Goal: Use online tool/utility

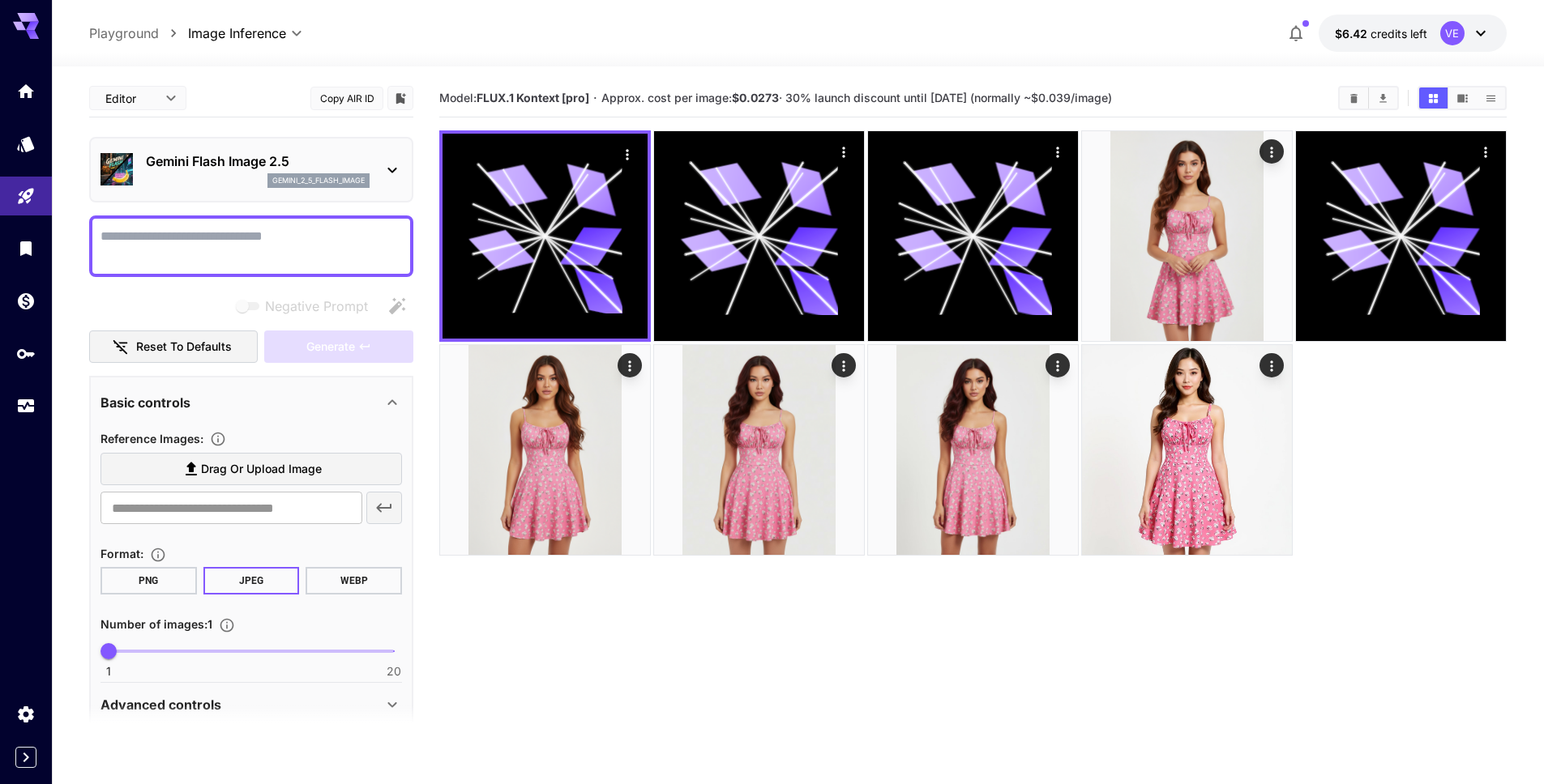
click at [208, 244] on textarea "Negative Prompt" at bounding box center [251, 246] width 301 height 39
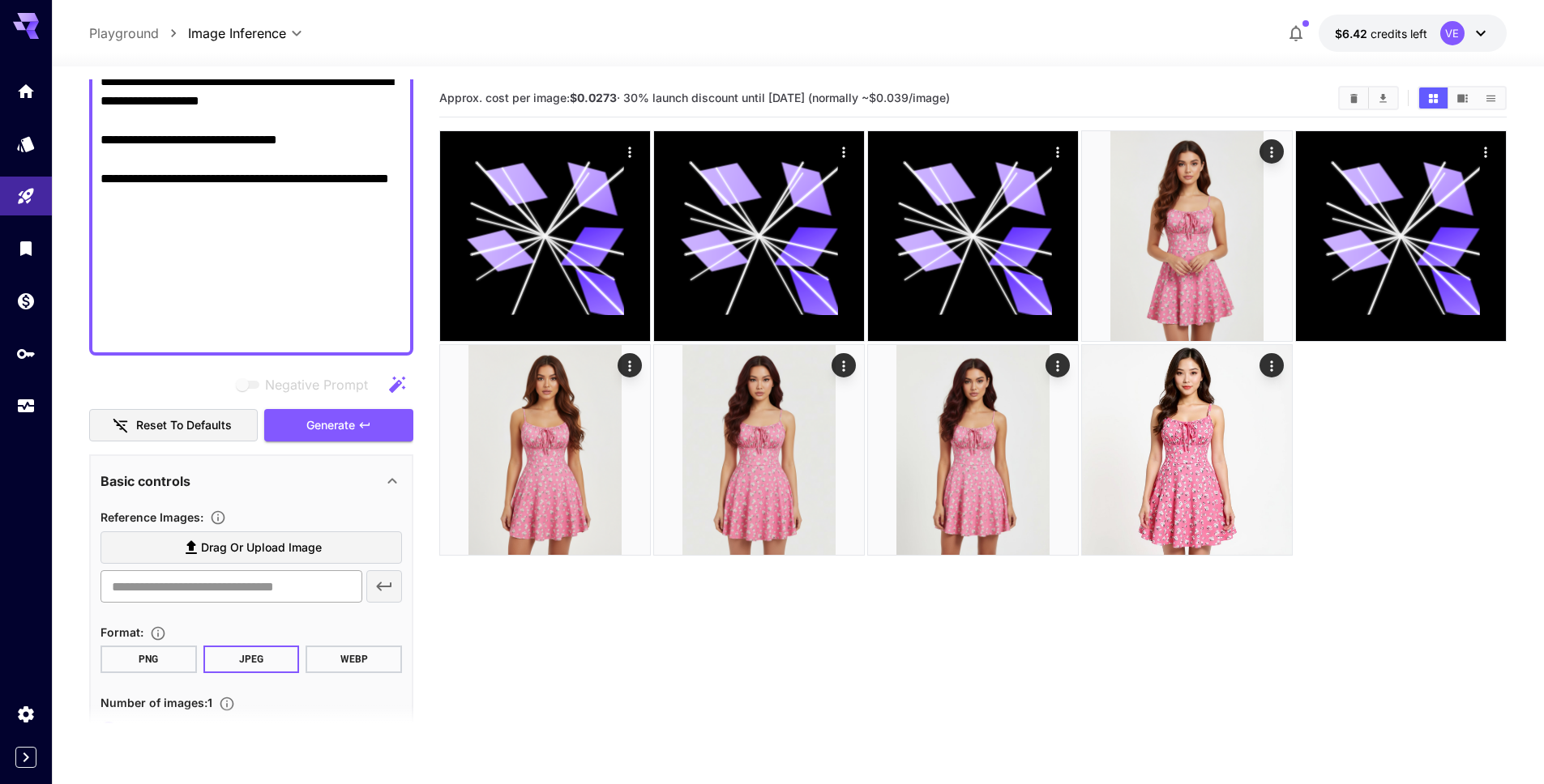
scroll to position [1838, 0]
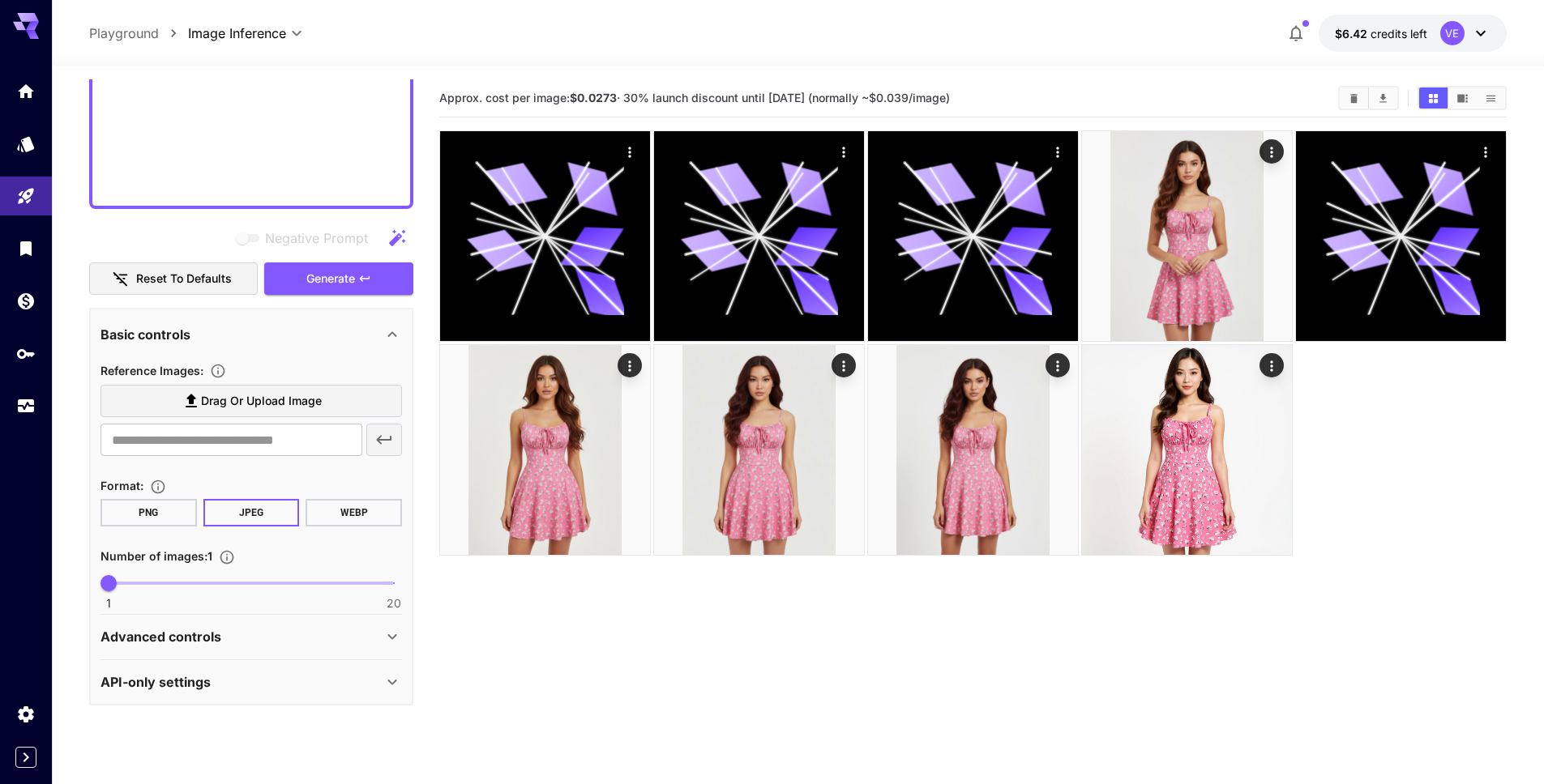
type textarea "**********"
click at [237, 416] on label "Drag or upload image" at bounding box center [251, 401] width 301 height 33
click at [0, 0] on input "Drag or upload image" at bounding box center [0, 0] width 0 height 0
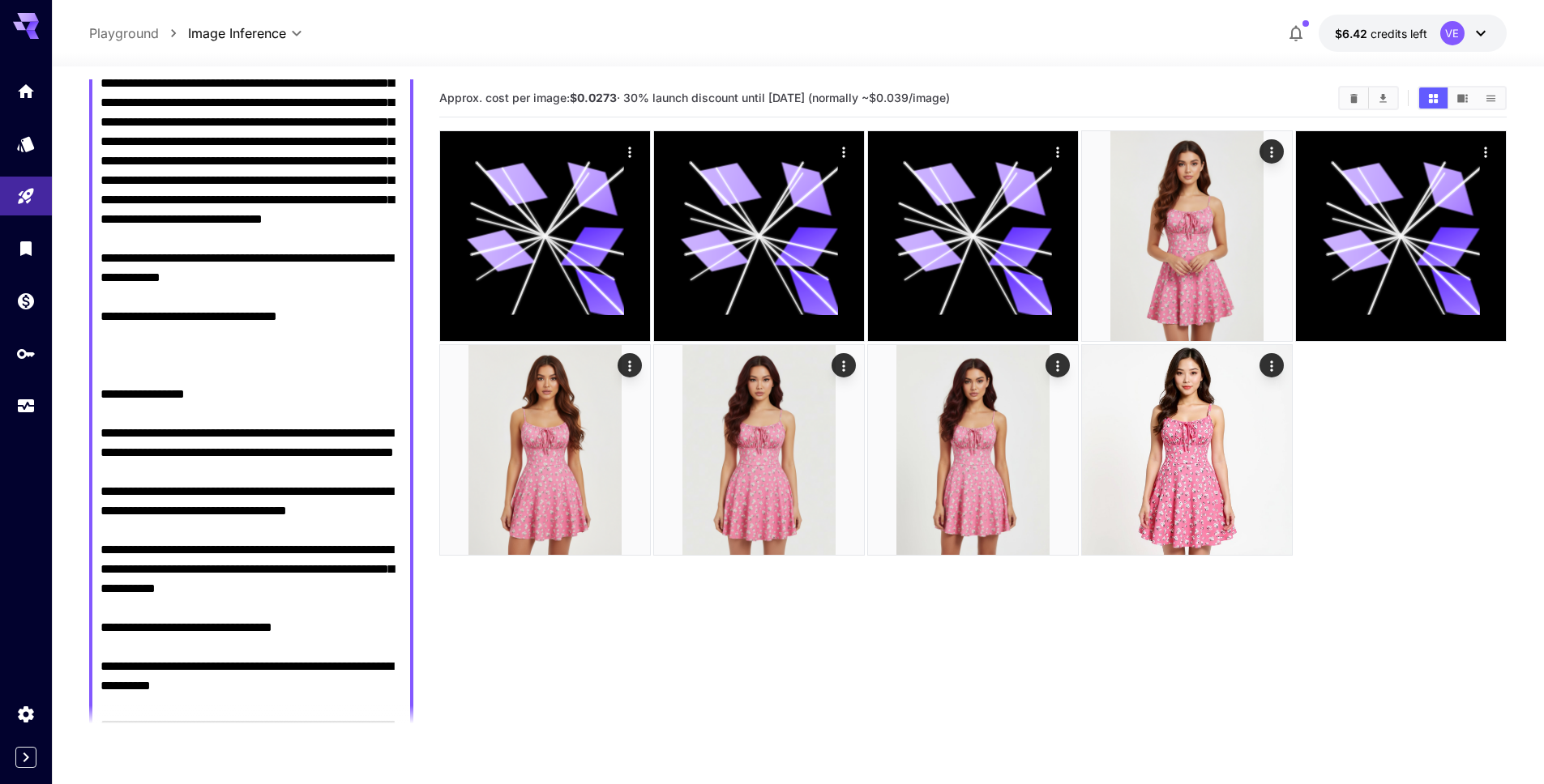
type input "**********"
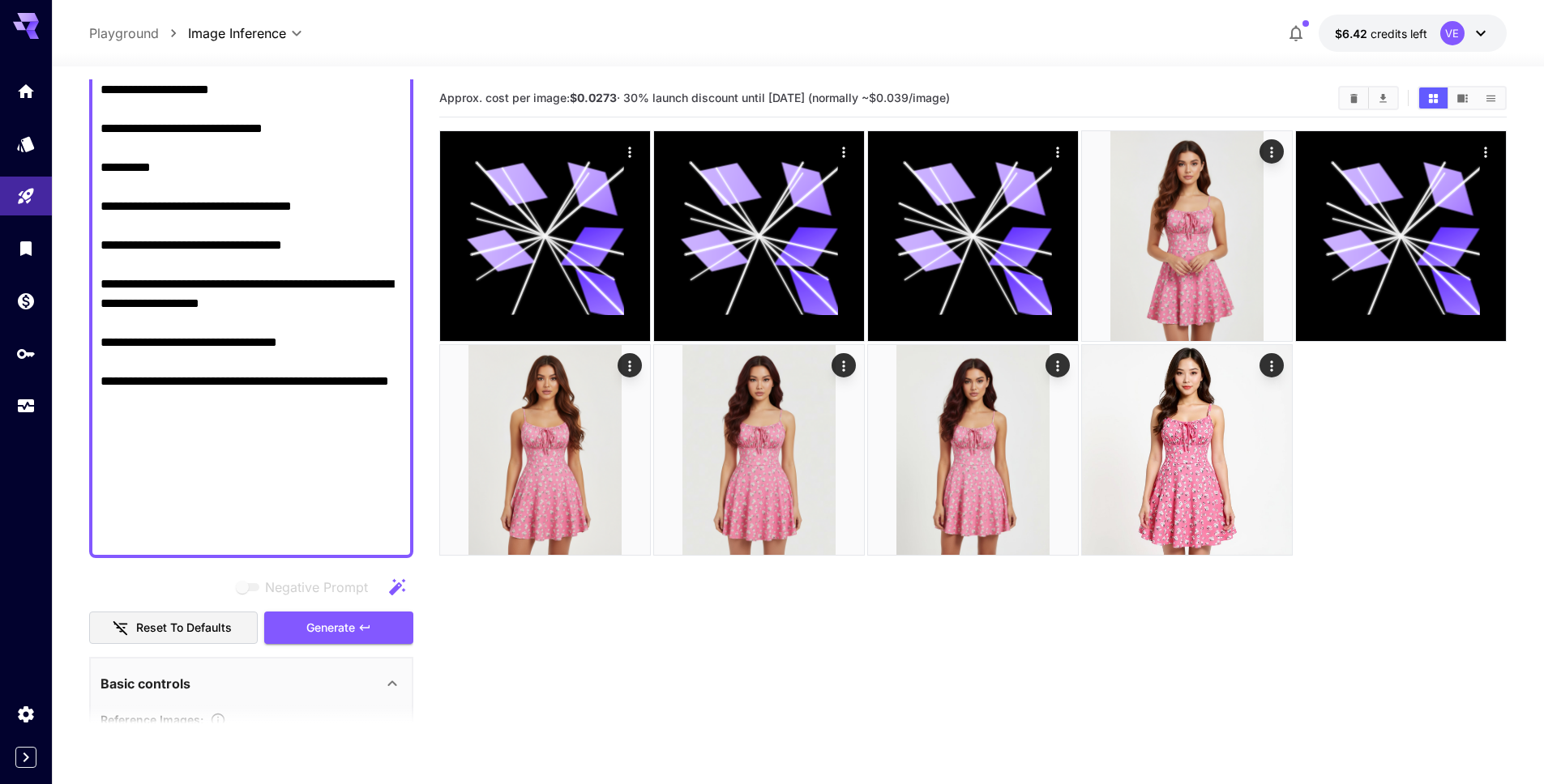
scroll to position [1635, 0]
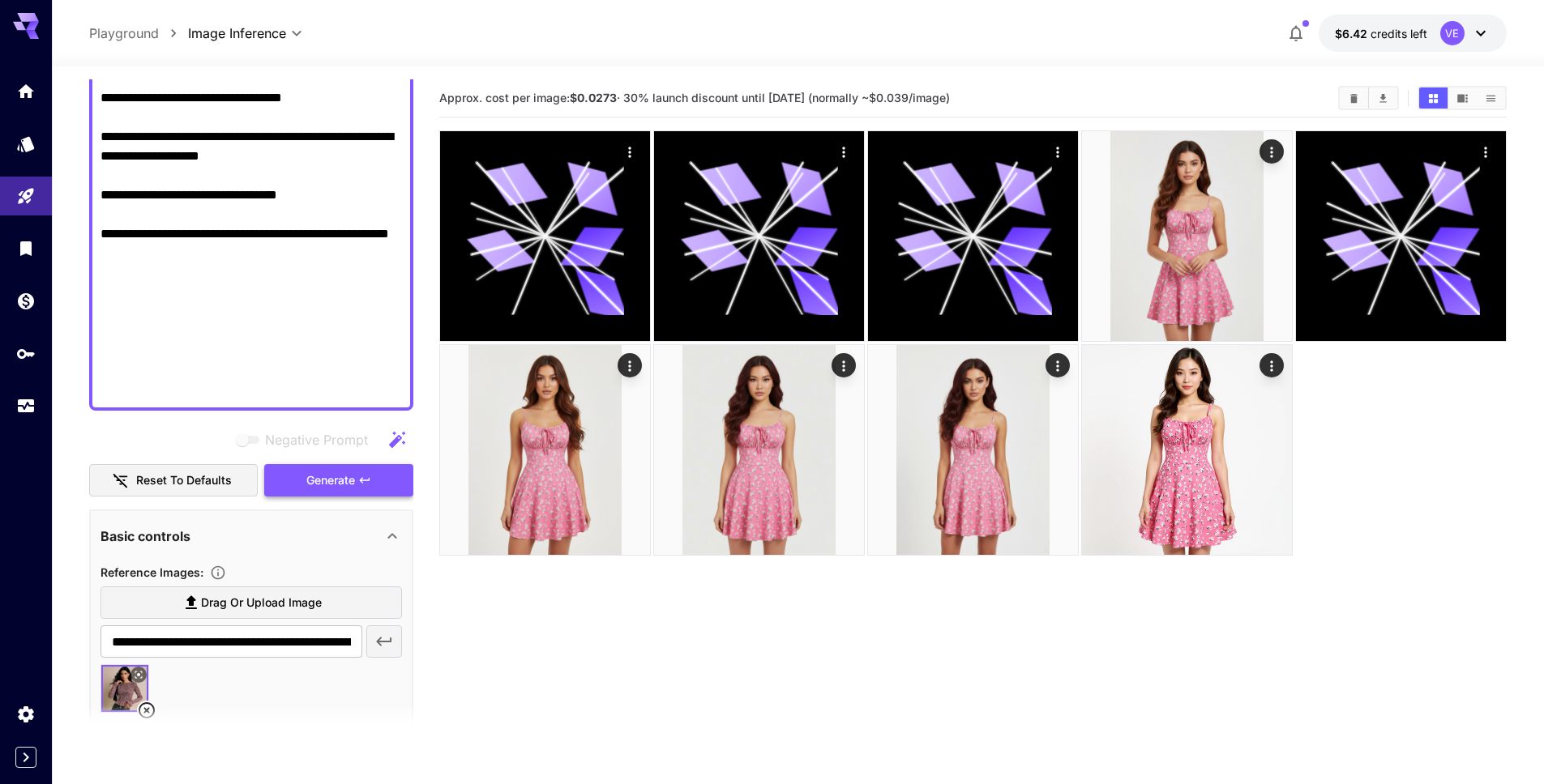
click at [301, 489] on button "Generate" at bounding box center [339, 481] width 149 height 33
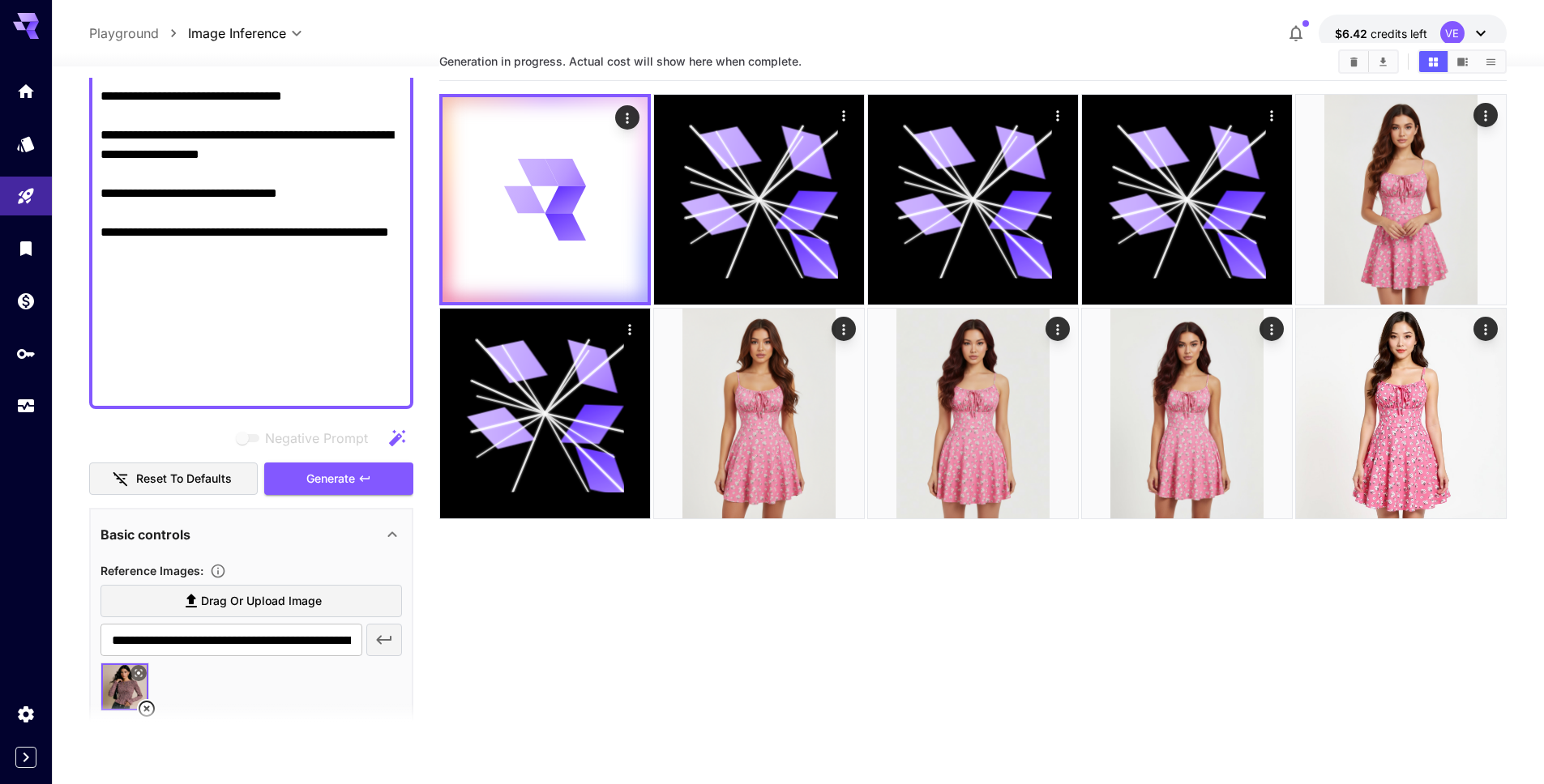
scroll to position [0, 0]
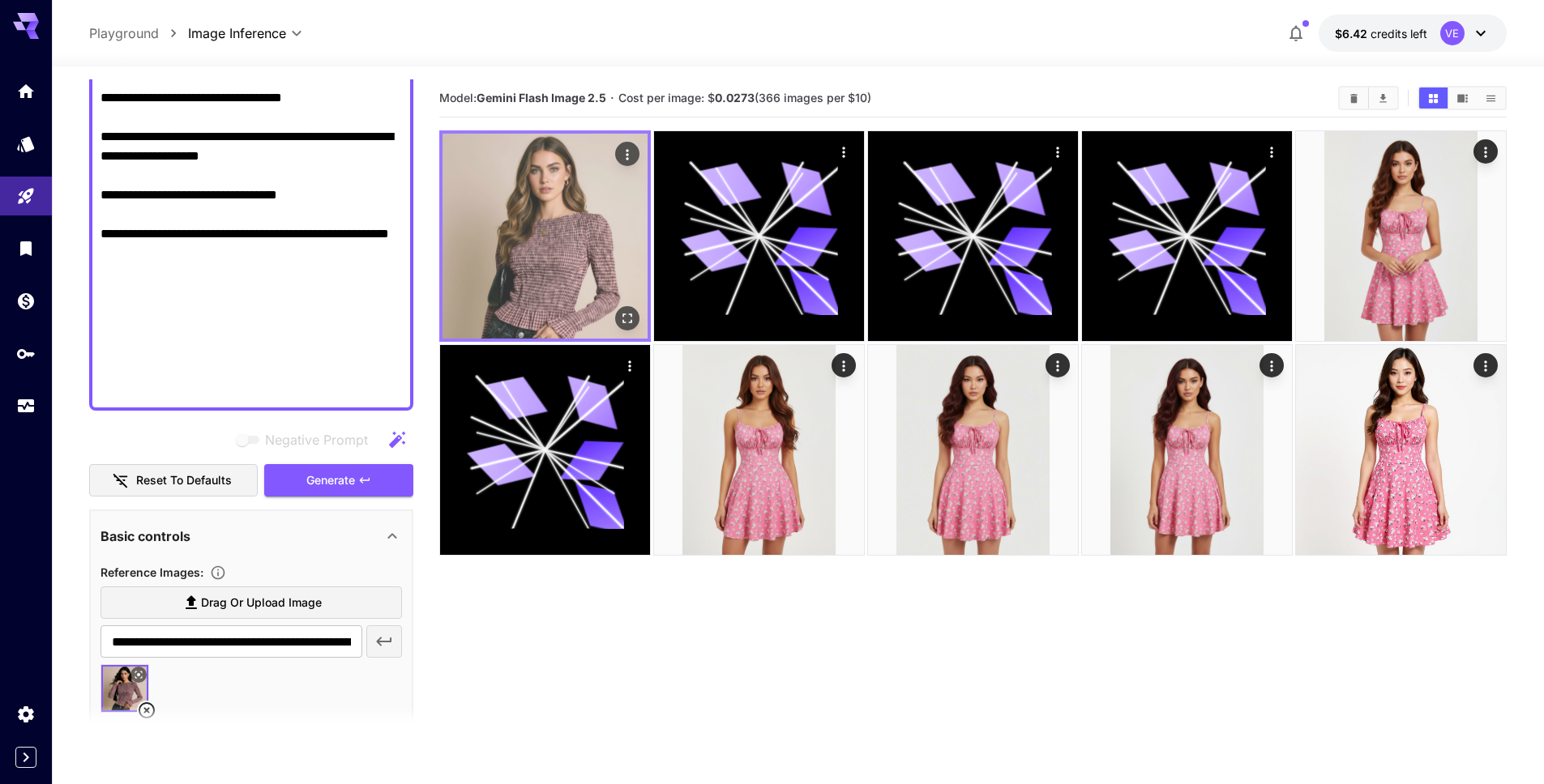
click at [622, 318] on icon "Open in fullscreen" at bounding box center [627, 318] width 16 height 16
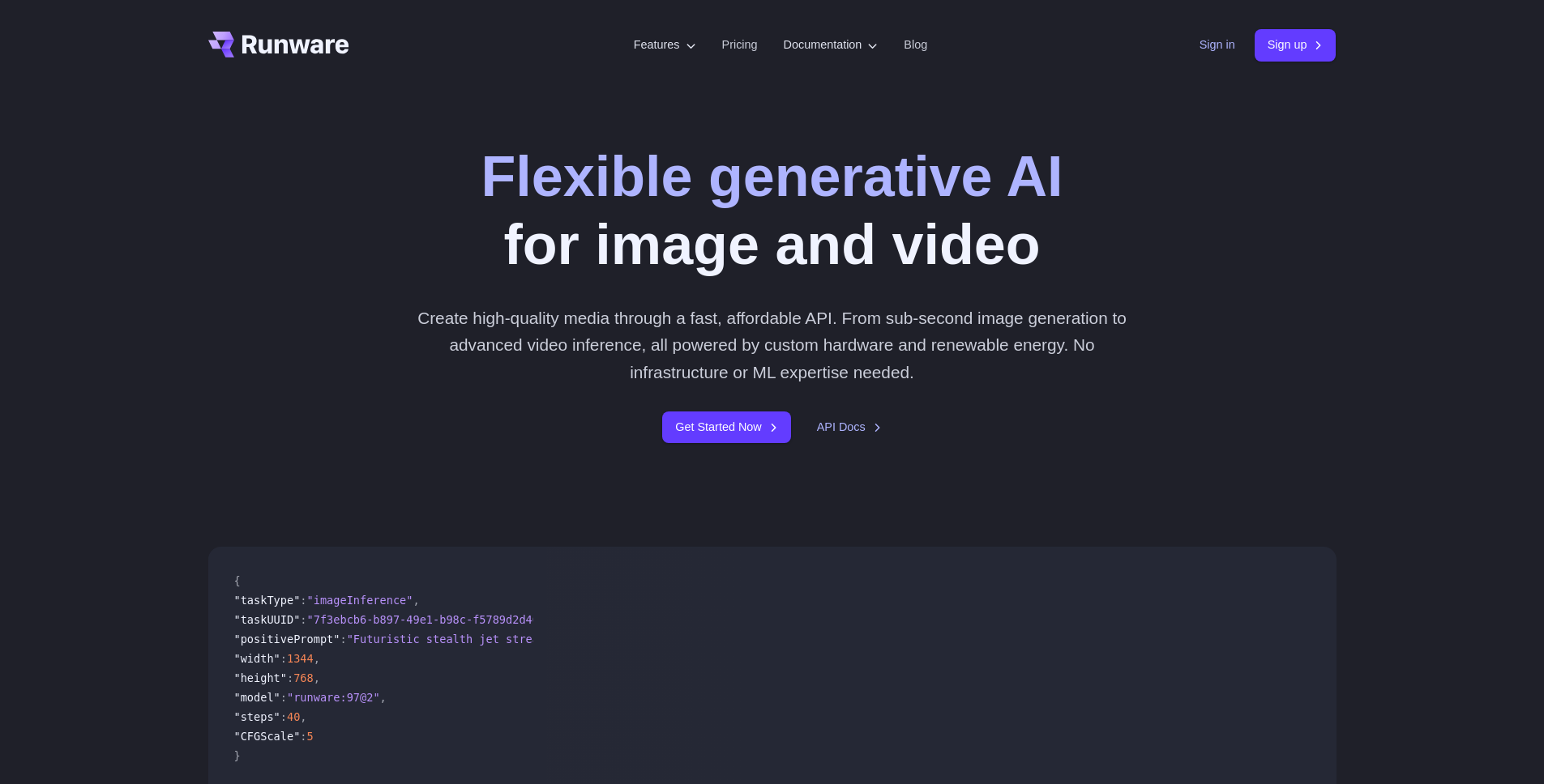
click at [1200, 50] on link "Sign in" at bounding box center [1217, 45] width 36 height 18
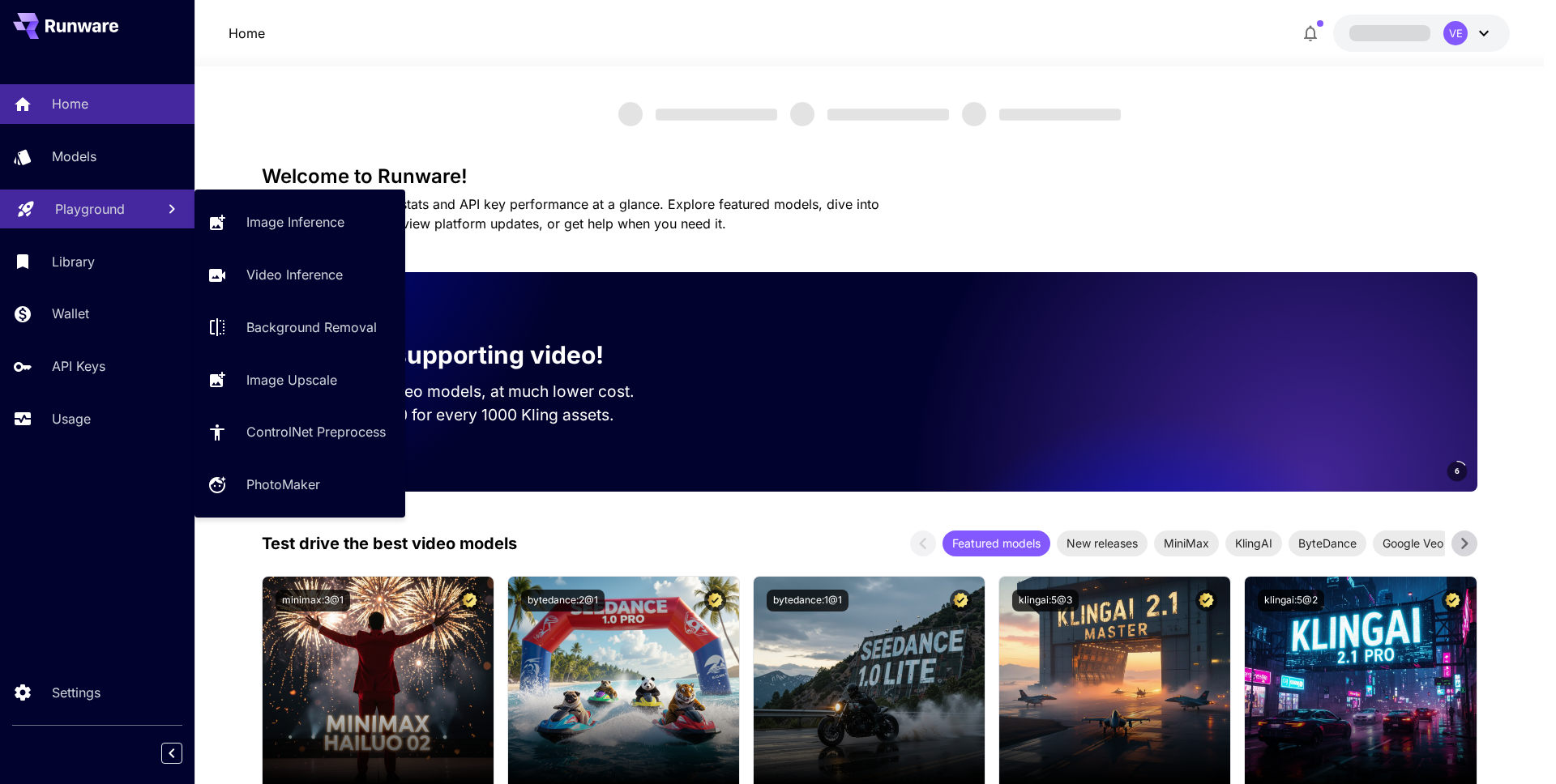
click at [110, 195] on link "Playground" at bounding box center [97, 208] width 194 height 39
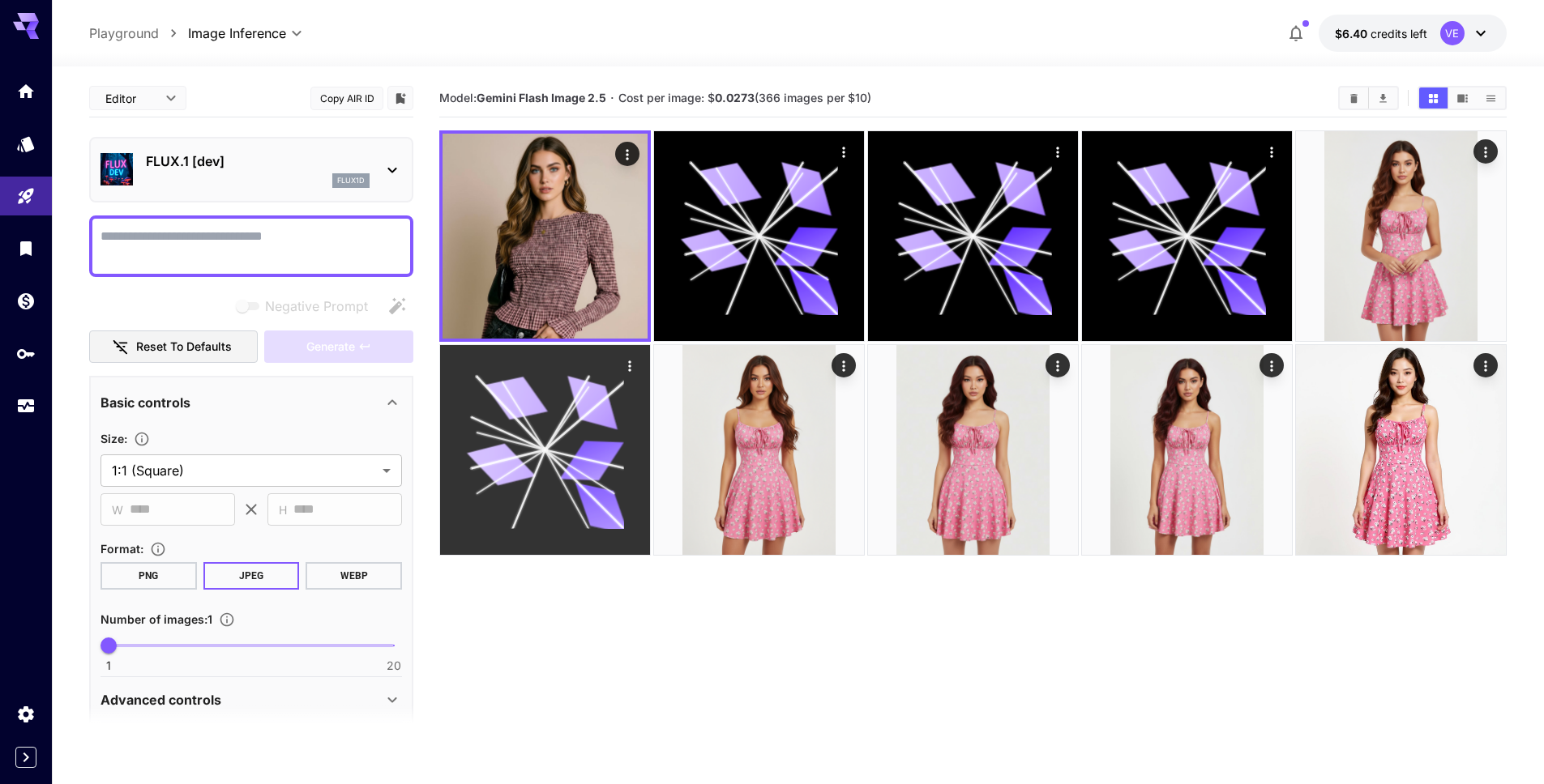
click at [623, 393] on icon at bounding box center [544, 449] width 157 height 157
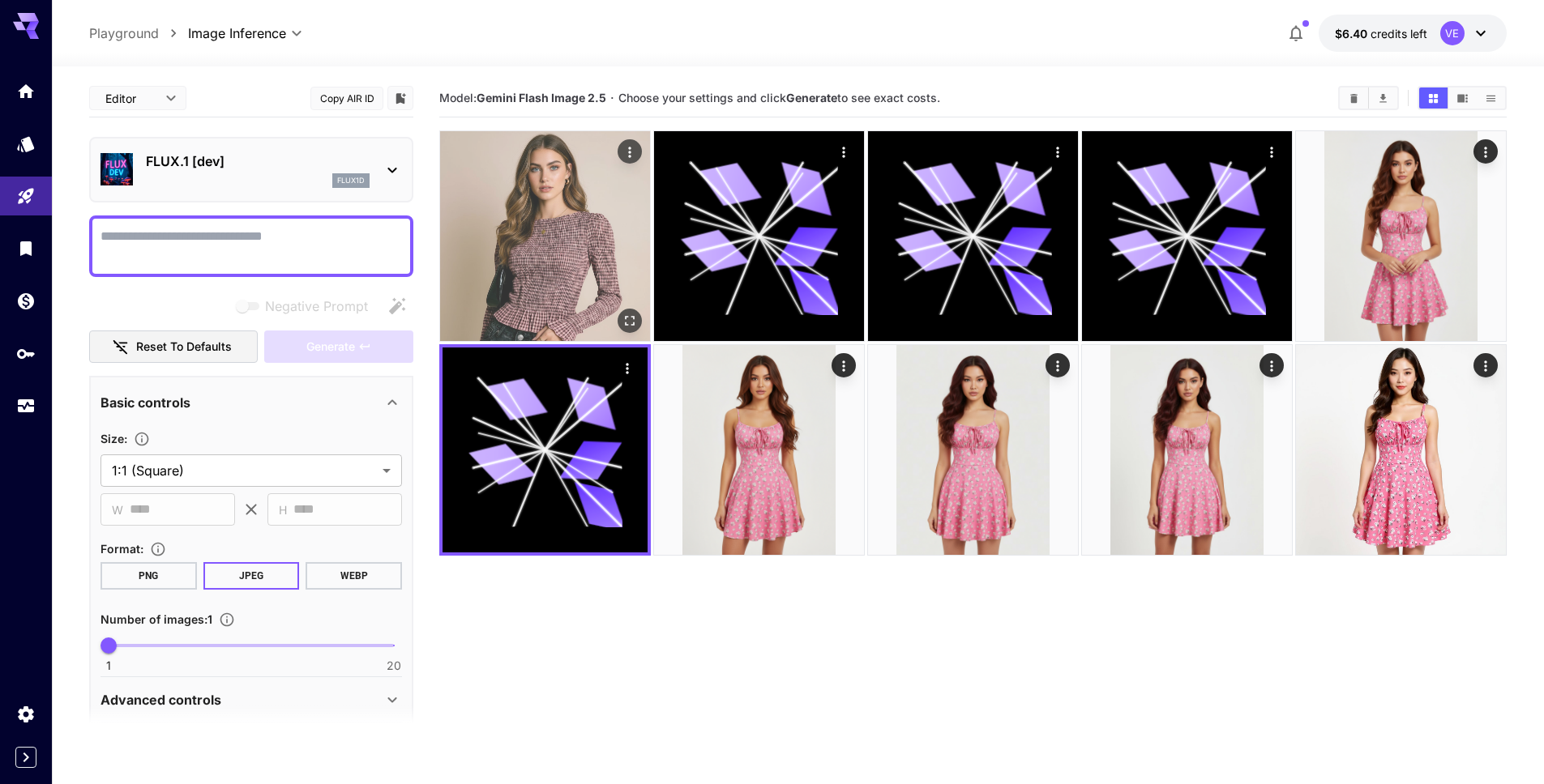
click at [624, 328] on button "Open in fullscreen" at bounding box center [630, 321] width 25 height 25
